Goal: Information Seeking & Learning: Learn about a topic

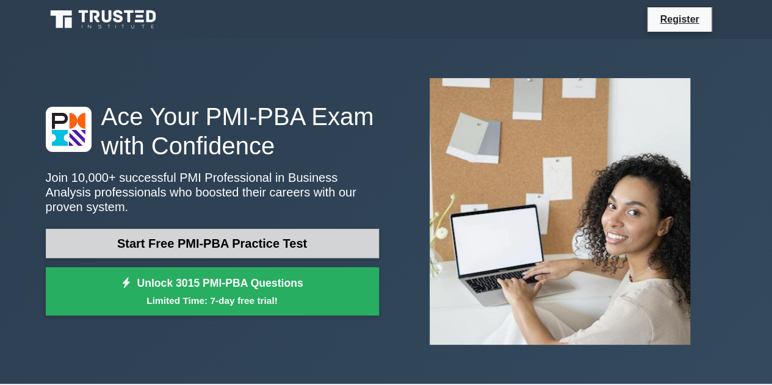
click at [190, 229] on link "Start Free PMI-PBA Practice Test" at bounding box center [212, 243] width 333 height 29
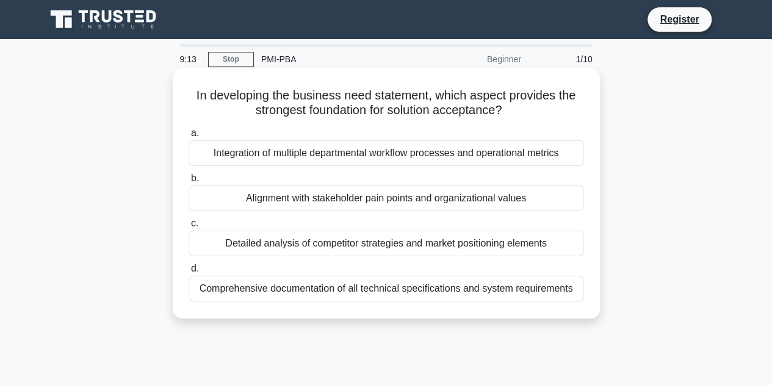
click at [390, 147] on div "Integration of multiple departmental workflow processes and operational metrics" at bounding box center [387, 153] width 396 height 26
click at [189, 137] on input "a. Integration of multiple departmental workflow processes and operational metr…" at bounding box center [189, 133] width 0 height 8
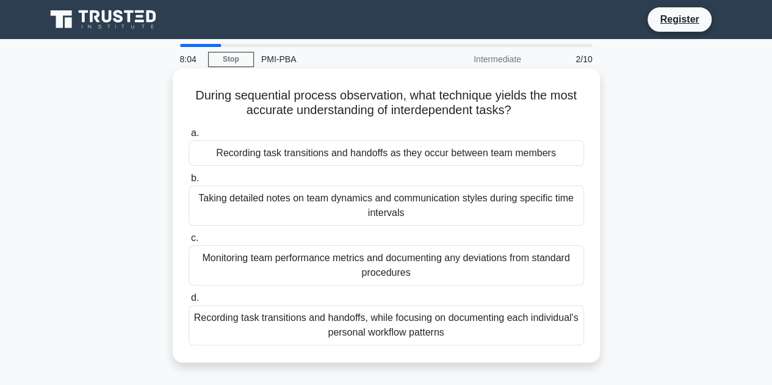
click at [524, 323] on div "Recording task transitions and handoffs, while focusing on documenting each ind…" at bounding box center [387, 325] width 396 height 40
click at [189, 302] on input "d. Recording task transitions and handoffs, while focusing on documenting each …" at bounding box center [189, 298] width 0 height 8
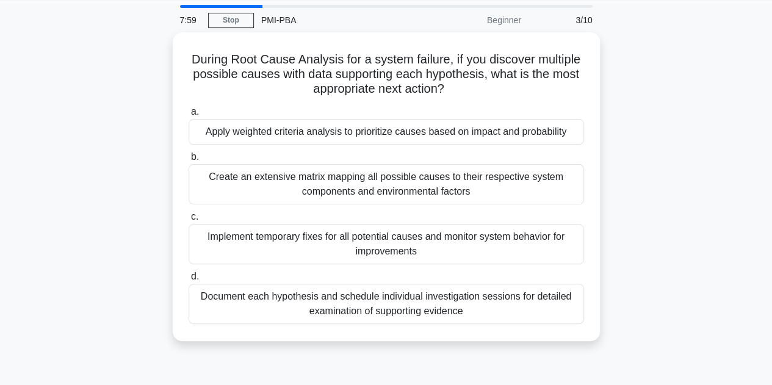
scroll to position [23, 0]
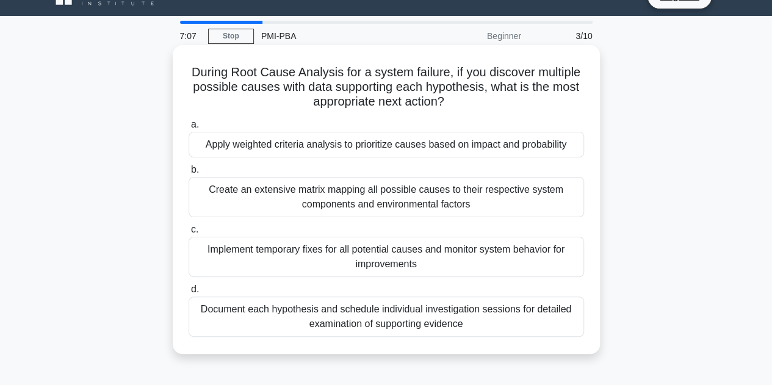
drag, startPoint x: 437, startPoint y: 145, endPoint x: 407, endPoint y: 140, distance: 30.8
click at [407, 140] on div "Apply weighted criteria analysis to prioritize causes based on impact and proba…" at bounding box center [387, 145] width 396 height 26
click at [189, 129] on input "a. Apply weighted criteria analysis to prioritize causes based on impact and pr…" at bounding box center [189, 125] width 0 height 8
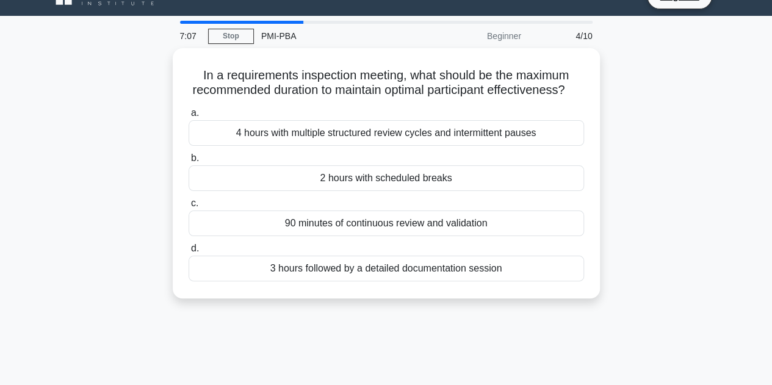
scroll to position [0, 0]
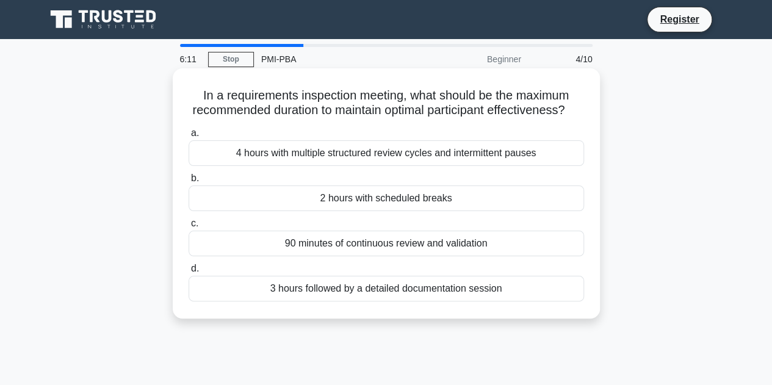
click at [444, 208] on div "2 hours with scheduled breaks" at bounding box center [387, 199] width 396 height 26
click at [189, 183] on input "b. 2 hours with scheduled breaks" at bounding box center [189, 179] width 0 height 8
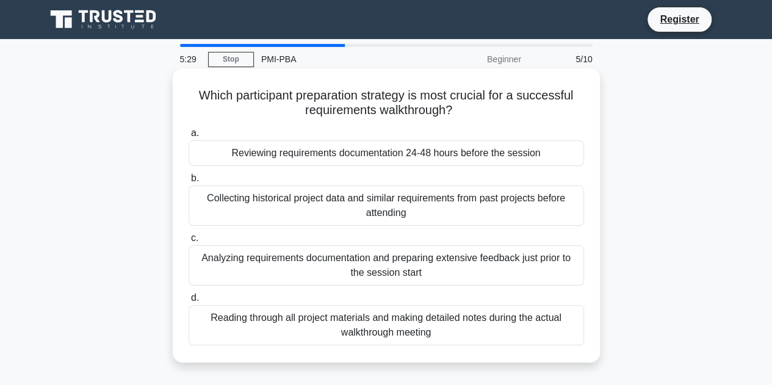
click at [382, 269] on div "Analyzing requirements documentation and preparing extensive feedback just prio…" at bounding box center [387, 265] width 396 height 40
click at [189, 242] on input "c. Analyzing requirements documentation and preparing extensive feedback just p…" at bounding box center [189, 238] width 0 height 8
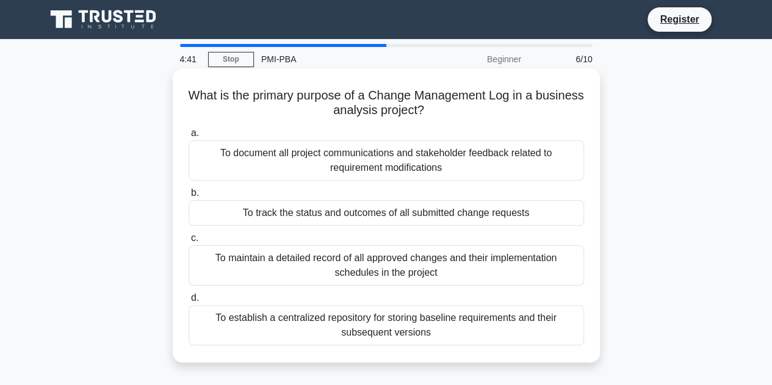
click at [361, 263] on div "To maintain a detailed record of all approved changes and their implementation …" at bounding box center [387, 265] width 396 height 40
click at [189, 242] on input "c. To maintain a detailed record of all approved changes and their implementati…" at bounding box center [189, 238] width 0 height 8
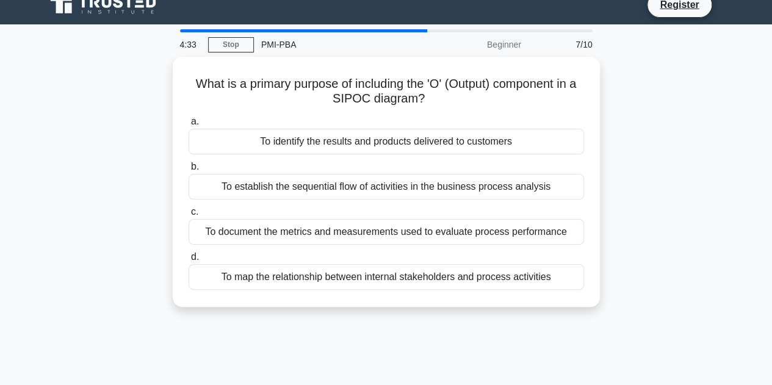
scroll to position [11, 0]
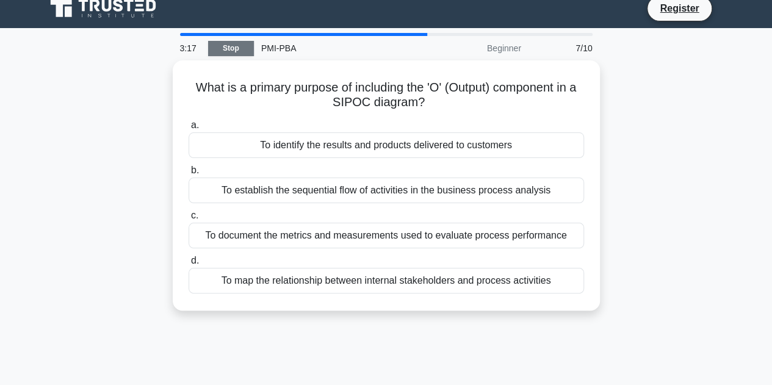
click at [236, 45] on link "Stop" at bounding box center [231, 48] width 46 height 15
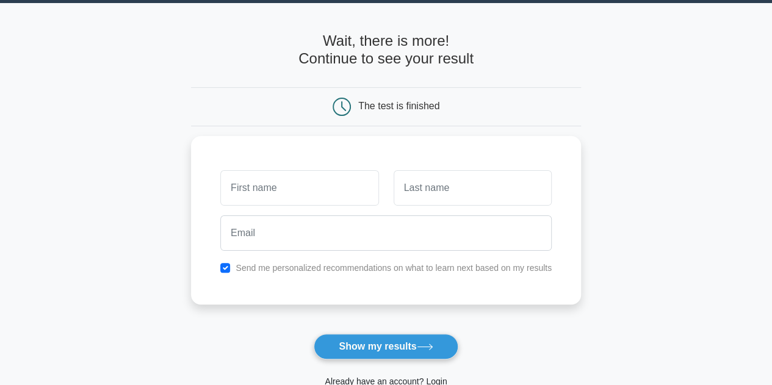
scroll to position [38, 0]
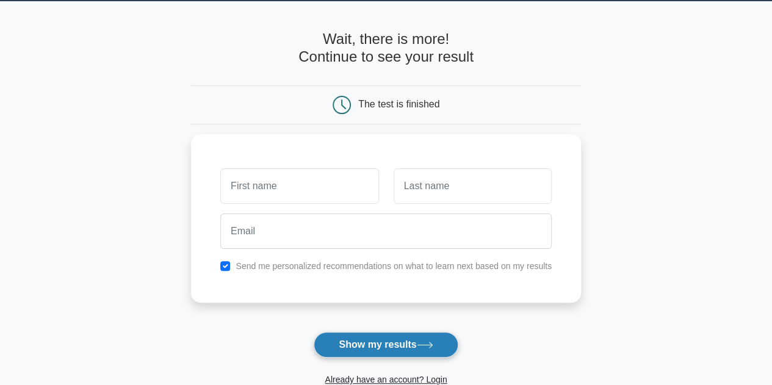
click at [380, 345] on button "Show my results" at bounding box center [386, 345] width 144 height 26
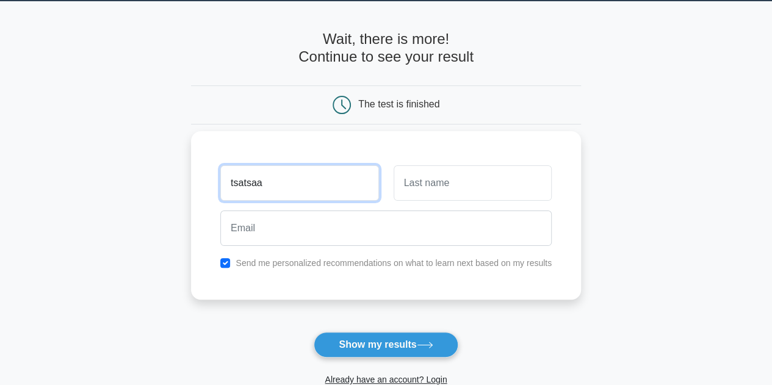
type input "tsatsaa"
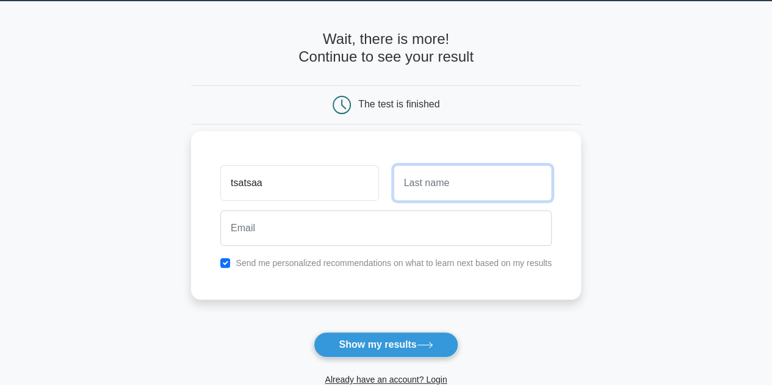
click at [438, 183] on input "text" at bounding box center [473, 182] width 158 height 35
type input "gan-och"
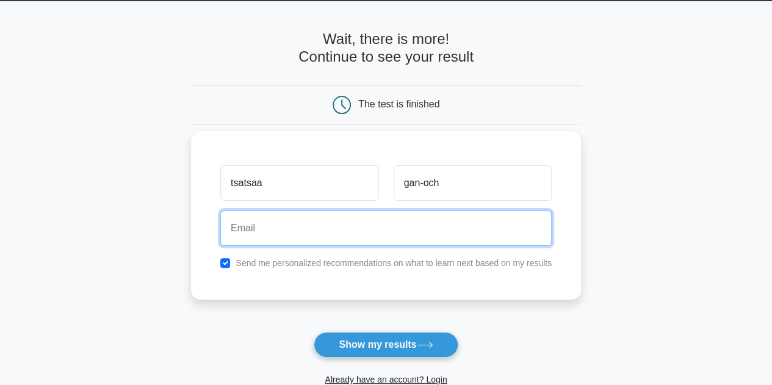
click at [348, 218] on input "email" at bounding box center [386, 228] width 332 height 35
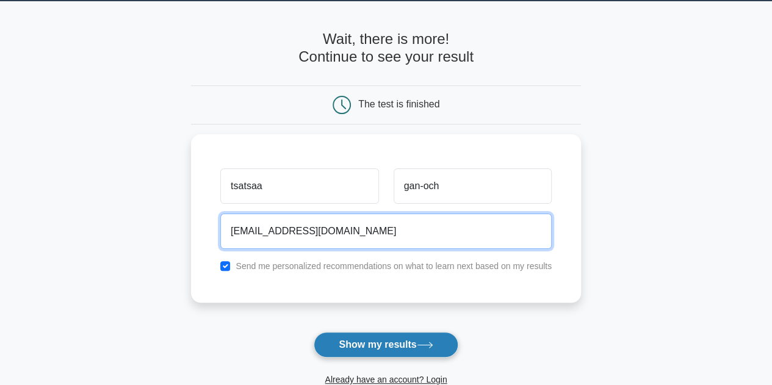
type input "tsatsral1124@gmail.com"
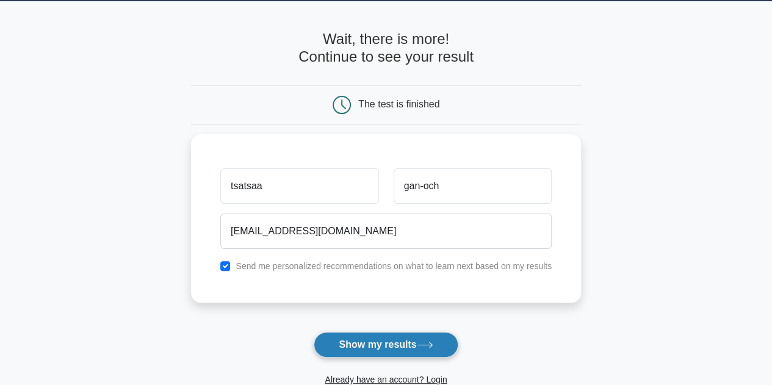
click at [362, 341] on button "Show my results" at bounding box center [386, 345] width 144 height 26
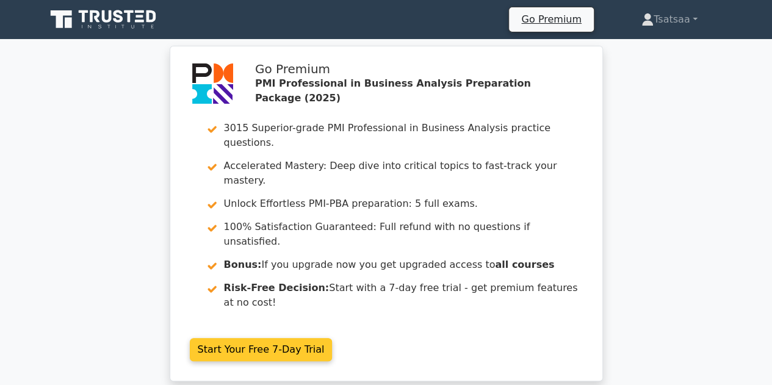
click at [252, 338] on link "Start Your Free 7-Day Trial" at bounding box center [261, 349] width 143 height 23
